Goal: Transaction & Acquisition: Purchase product/service

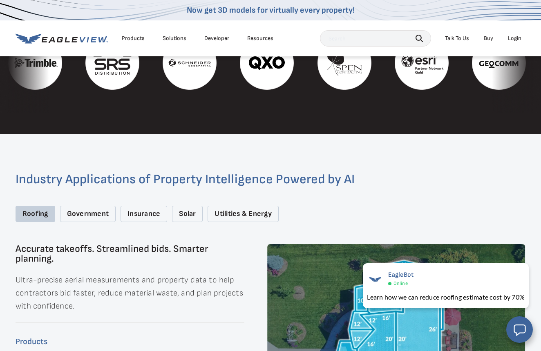
scroll to position [912, 0]
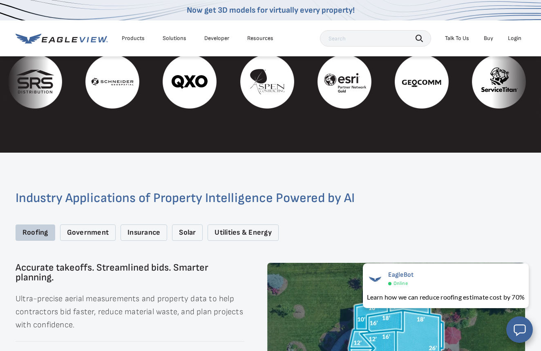
click at [38, 225] on div "Roofing" at bounding box center [36, 233] width 40 height 17
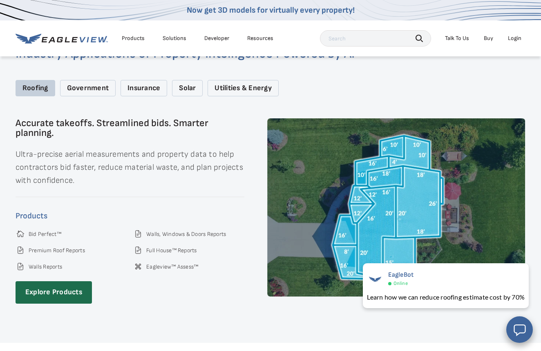
scroll to position [1087, 0]
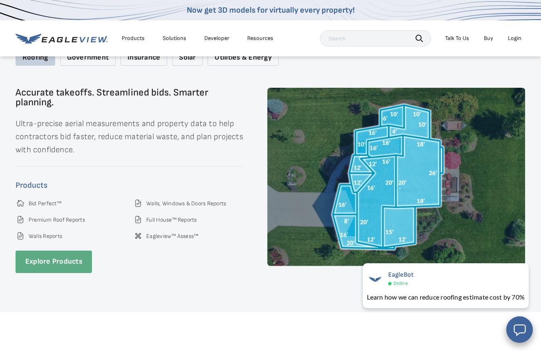
click at [71, 251] on link "Explore Products" at bounding box center [54, 262] width 76 height 22
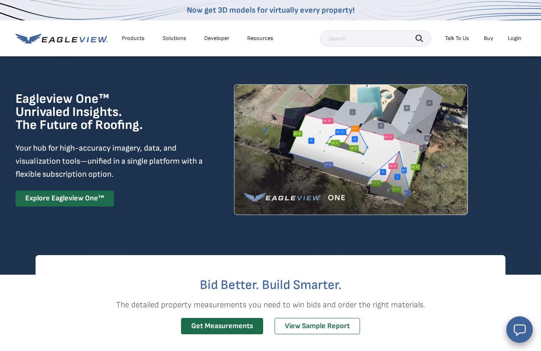
scroll to position [15, 0]
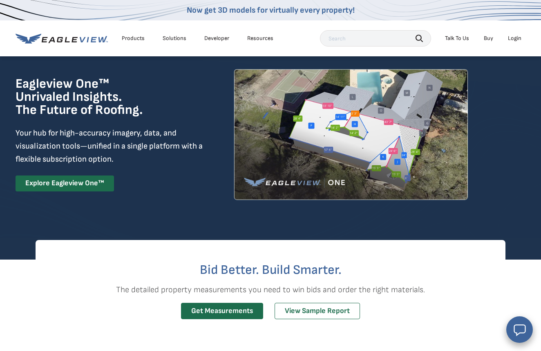
click at [69, 187] on div "Eagleview One™ Unrivaled Insights. The Future of Roofing. Your hub for high-acc…" at bounding box center [110, 135] width 189 height 114
click at [69, 192] on link "Explore Eagleview One™" at bounding box center [65, 184] width 98 height 16
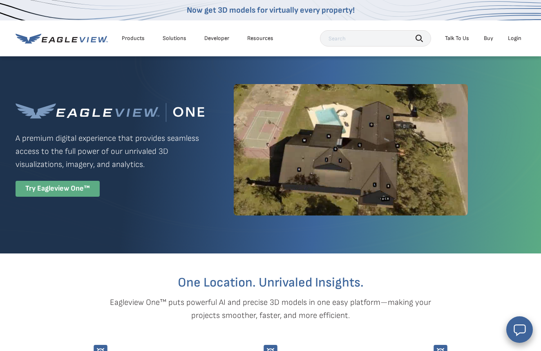
click at [66, 194] on div "Try Eagleview One™" at bounding box center [58, 189] width 84 height 16
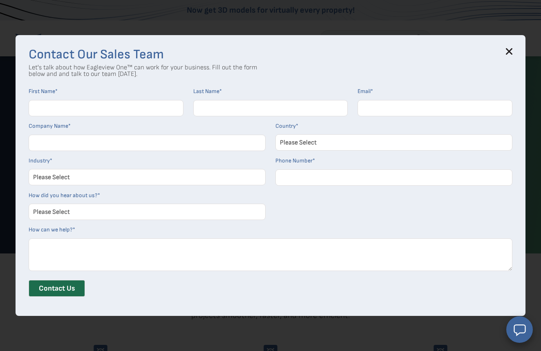
click at [506, 53] on h3 "Contact Our Sales Team" at bounding box center [271, 54] width 484 height 13
click at [512, 47] on div "Contact Our Sales Team Let's talk about how Eagleview One™ can work for your bu…" at bounding box center [271, 175] width 510 height 281
click at [509, 51] on icon at bounding box center [509, 51] width 5 height 5
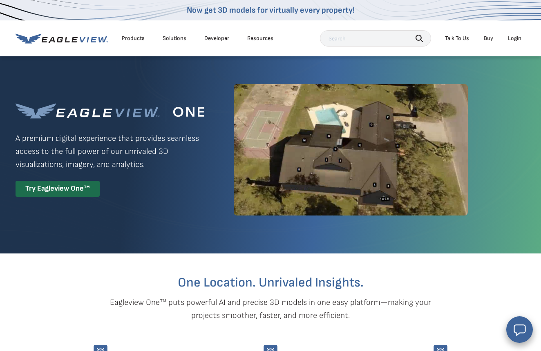
click at [133, 38] on div "Products" at bounding box center [133, 38] width 23 height 7
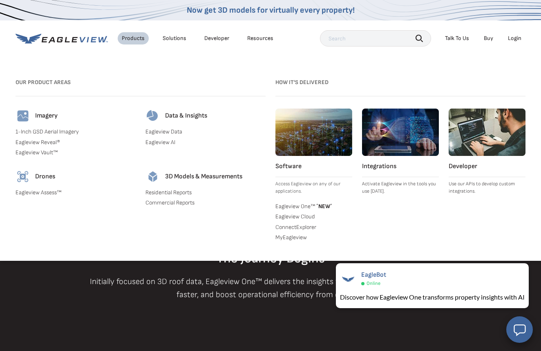
scroll to position [531, 0]
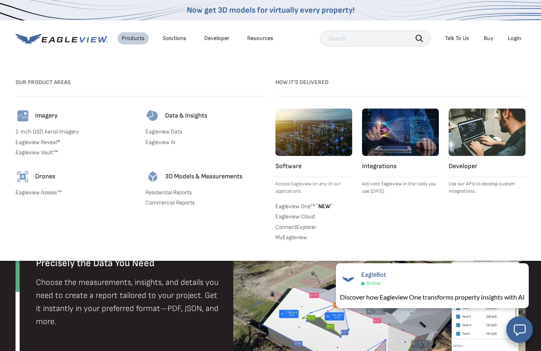
click at [127, 38] on div "Products" at bounding box center [133, 38] width 23 height 7
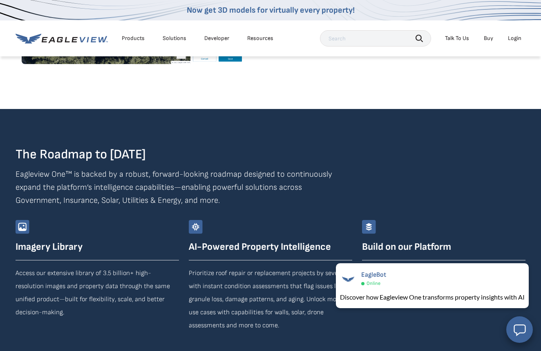
scroll to position [1372, 0]
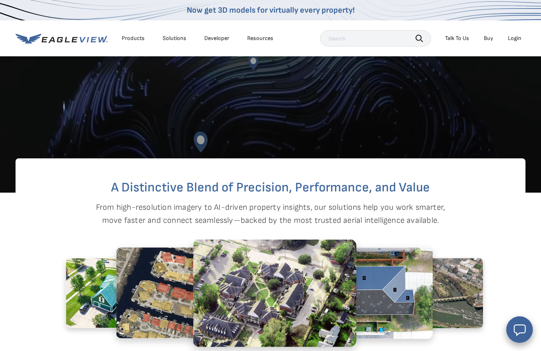
scroll to position [54, 0]
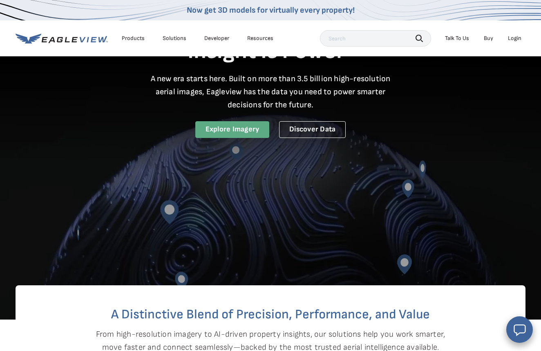
click at [222, 130] on link "Explore Imagery" at bounding box center [232, 129] width 74 height 17
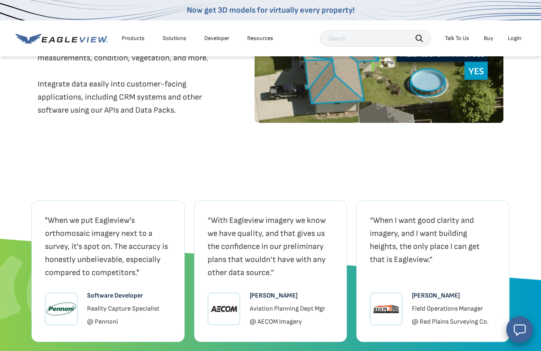
scroll to position [1642, 0]
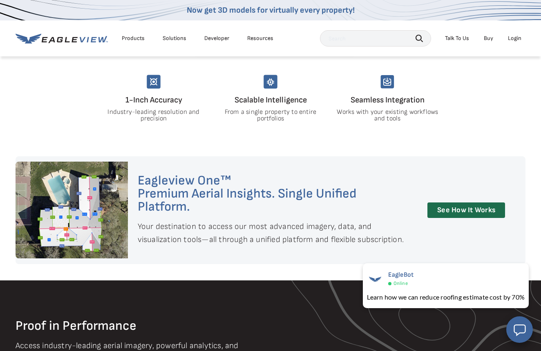
scroll to position [558, 0]
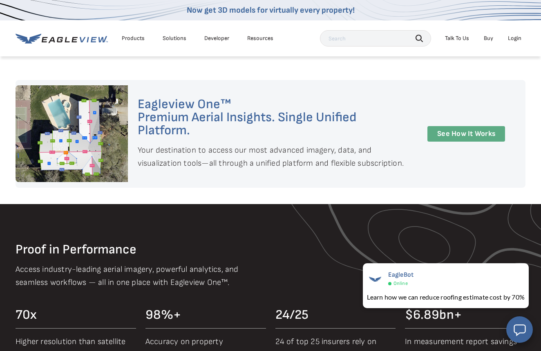
click at [477, 126] on link "See How It Works" at bounding box center [466, 134] width 78 height 16
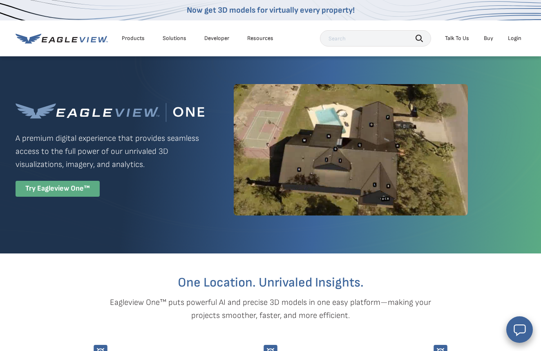
click at [65, 191] on div "Try Eagleview One™" at bounding box center [58, 189] width 84 height 16
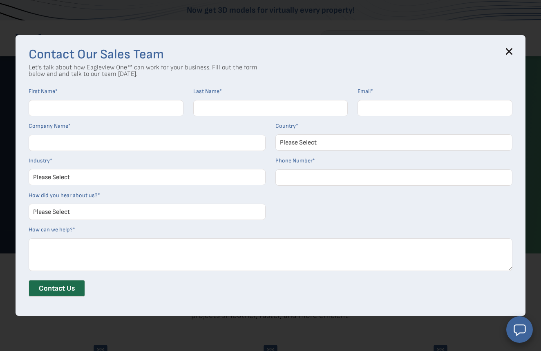
click at [508, 51] on icon at bounding box center [509, 51] width 5 height 5
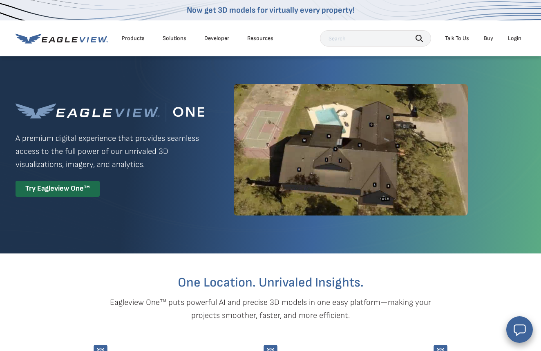
click at [131, 37] on div "Products" at bounding box center [133, 38] width 23 height 7
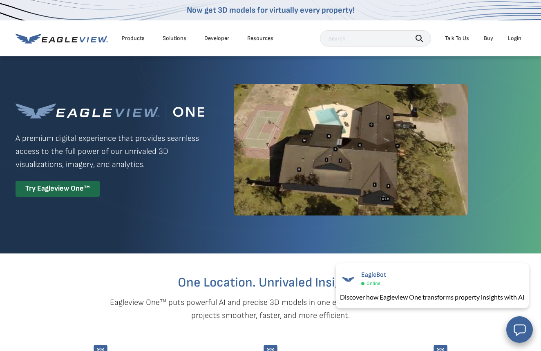
click at [368, 38] on input "text" at bounding box center [375, 38] width 111 height 16
click at [171, 37] on div "Solutions" at bounding box center [175, 38] width 24 height 7
click at [256, 36] on div "Resources" at bounding box center [260, 38] width 26 height 7
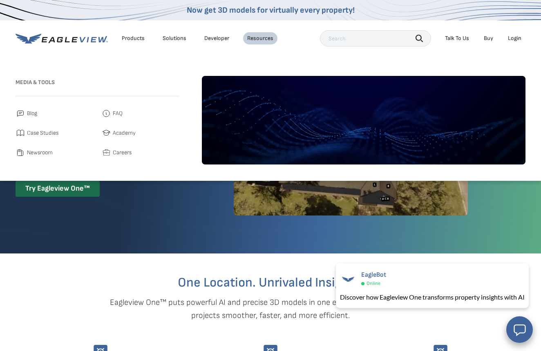
click at [213, 37] on link "Developer" at bounding box center [216, 38] width 25 height 7
click at [177, 35] on div "Solutions" at bounding box center [175, 38] width 24 height 7
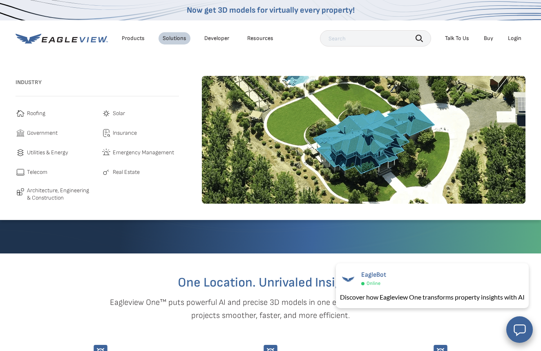
click at [34, 112] on span "Roofing" at bounding box center [36, 114] width 18 height 10
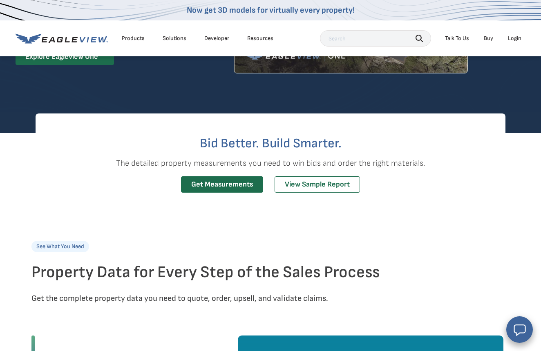
scroll to position [149, 0]
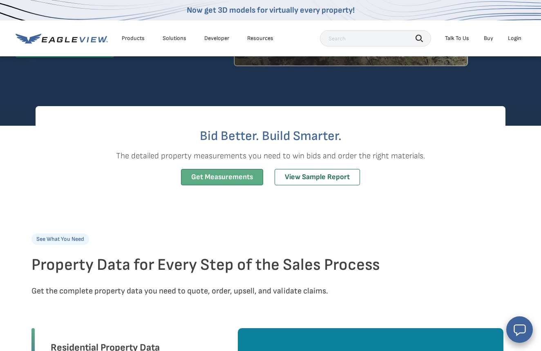
click at [231, 186] on link "Get Measurements" at bounding box center [222, 177] width 82 height 17
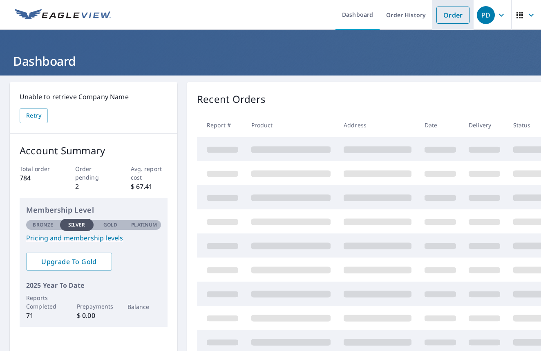
click at [456, 13] on link "Order" at bounding box center [452, 15] width 33 height 17
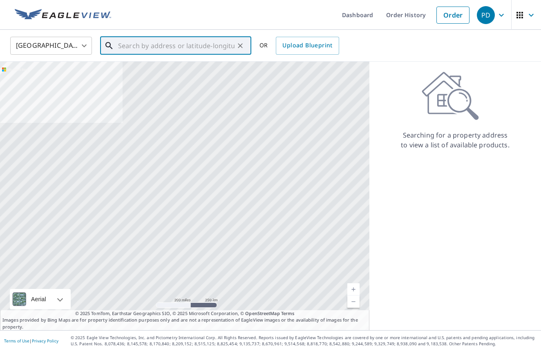
click at [181, 48] on input "text" at bounding box center [176, 45] width 116 height 23
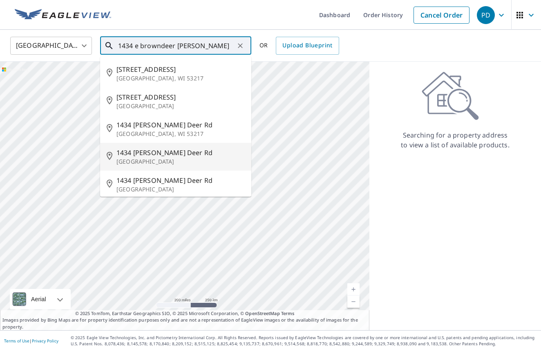
click at [141, 155] on span "1434 e W Brown Deer Rd" at bounding box center [180, 153] width 128 height 10
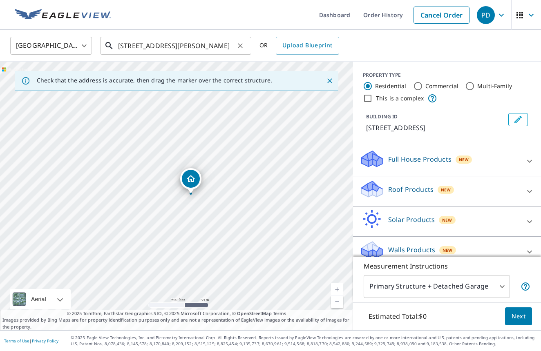
click at [233, 45] on input "1434 e W Brown Deer Rd River Hills, WI 53217" at bounding box center [176, 45] width 116 height 23
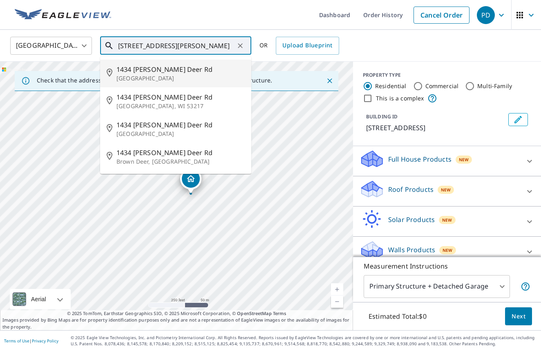
click at [165, 72] on span "1434 e W Brown Deer Rd" at bounding box center [180, 70] width 128 height 10
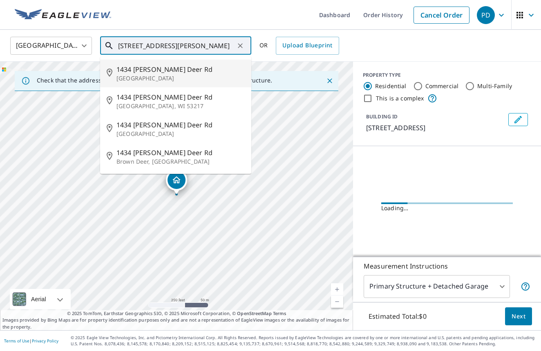
click at [214, 47] on input "1434 e W Brown Deer Rd River Hills, WI 53217" at bounding box center [176, 45] width 116 height 23
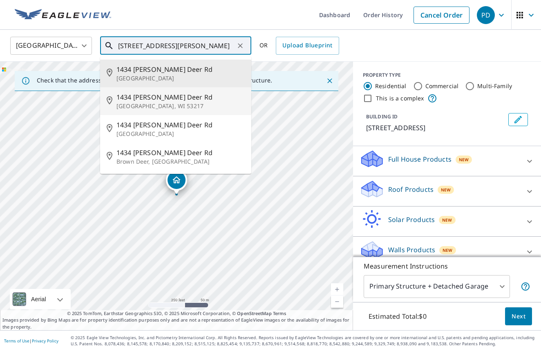
click at [168, 100] on span "1434 e W Brown Deer Rd" at bounding box center [180, 97] width 128 height 10
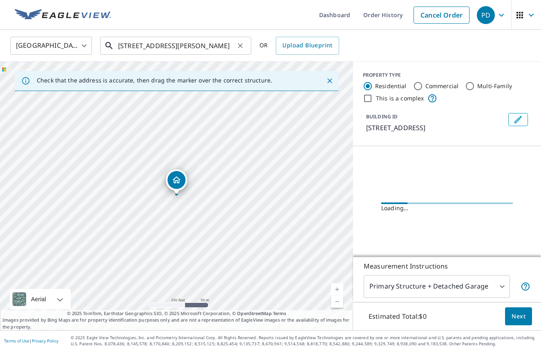
click at [209, 48] on input "1434 e W Brown Deer Rd Milwaukee, WI 53217" at bounding box center [176, 45] width 116 height 23
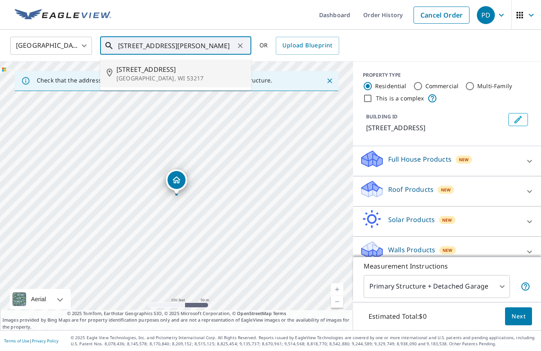
click at [235, 49] on div at bounding box center [240, 45] width 11 height 11
click at [231, 46] on input "1434 e W Brown Deer Rd Milwaukee, WI 53217" at bounding box center [176, 45] width 116 height 23
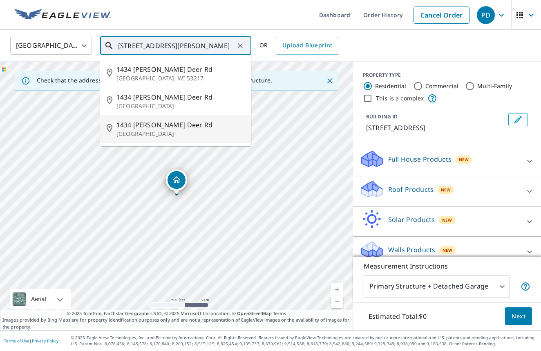
click at [141, 123] on span "1434 e W Brown Deer Rd" at bounding box center [180, 125] width 128 height 10
type input "1434 e W Brown Deer Rd Bayside, WI 53217"
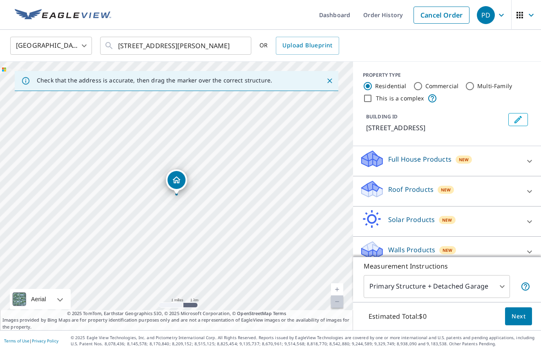
click at [330, 78] on icon "Close" at bounding box center [330, 81] width 8 height 8
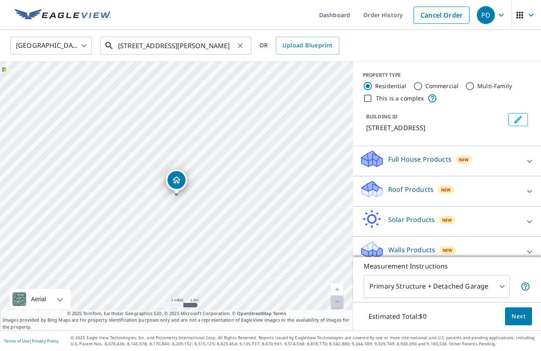
click at [199, 46] on input "1434 e W Brown Deer Rd Bayside, WI 53217" at bounding box center [176, 45] width 116 height 23
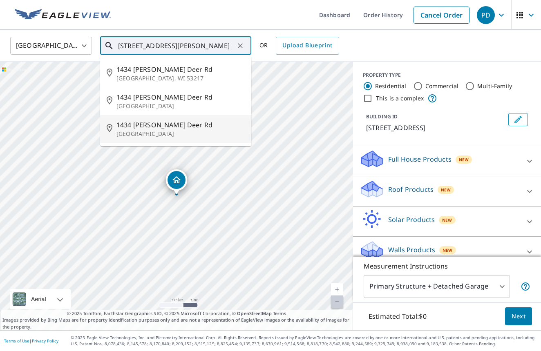
click at [154, 126] on span "1434 e W Brown Deer Rd" at bounding box center [180, 125] width 128 height 10
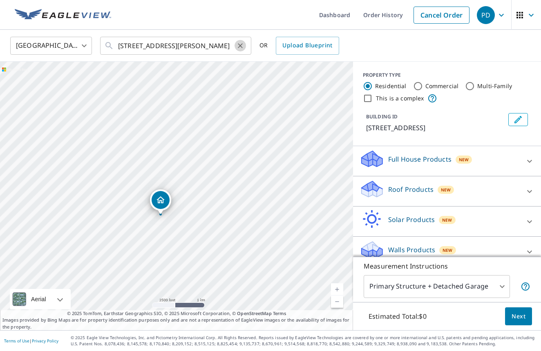
click at [239, 45] on icon "Clear" at bounding box center [240, 45] width 5 height 5
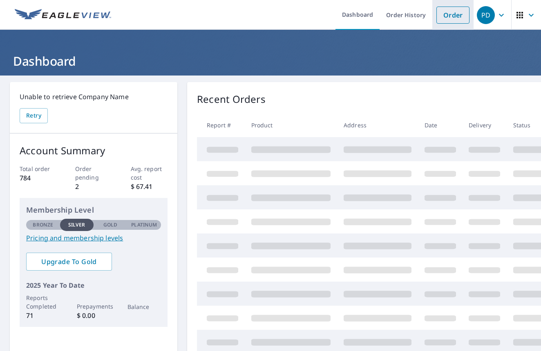
click at [460, 11] on link "Order" at bounding box center [452, 15] width 33 height 17
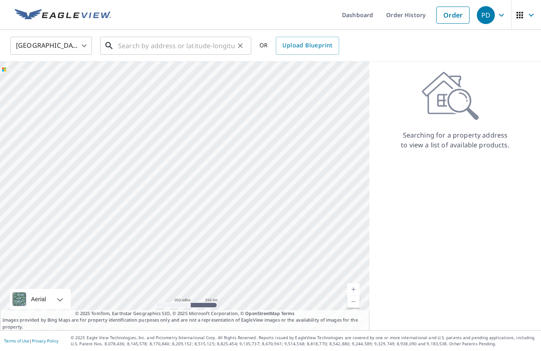
click at [195, 47] on input "text" at bounding box center [176, 45] width 116 height 23
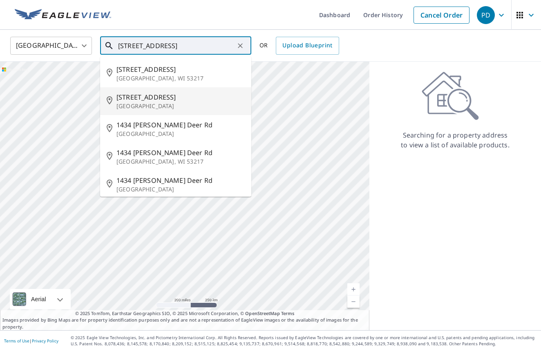
click at [148, 95] on span "1434 E Brown Deer Rd" at bounding box center [180, 97] width 128 height 10
type input "1434 E Brown Deer Rd Bayside, WI 53217"
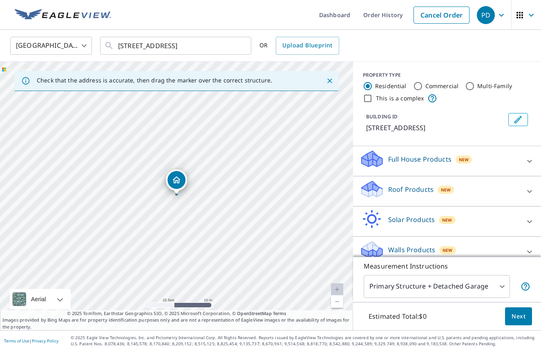
click at [407, 188] on p "Roof Products" at bounding box center [410, 190] width 45 height 10
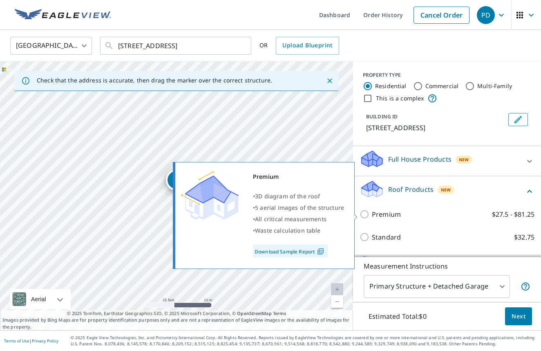
click at [364, 214] on input "Premium $27.5 - $81.25" at bounding box center [366, 215] width 12 height 10
checkbox input "true"
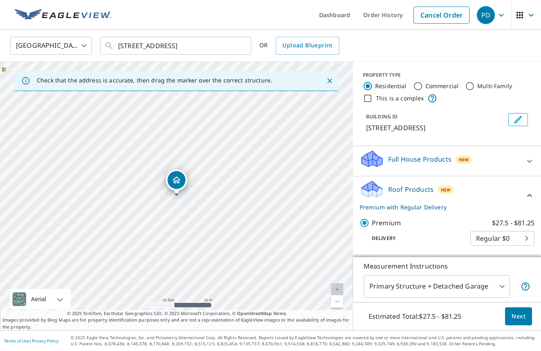
click at [518, 318] on span "Next" at bounding box center [519, 317] width 14 height 10
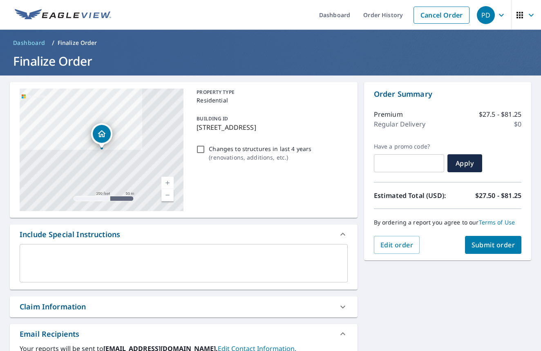
click at [479, 246] on span "Submit order" at bounding box center [494, 245] width 44 height 9
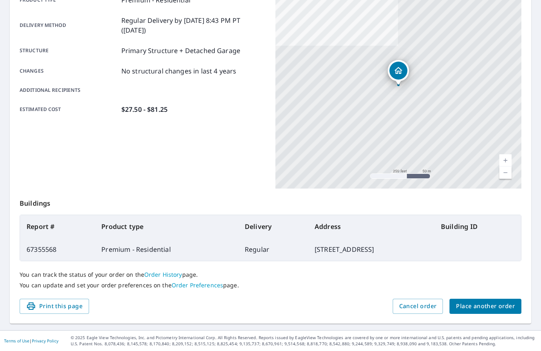
scroll to position [129, 0]
click at [472, 305] on span "Place another order" at bounding box center [485, 307] width 59 height 10
